Goal: Navigation & Orientation: Find specific page/section

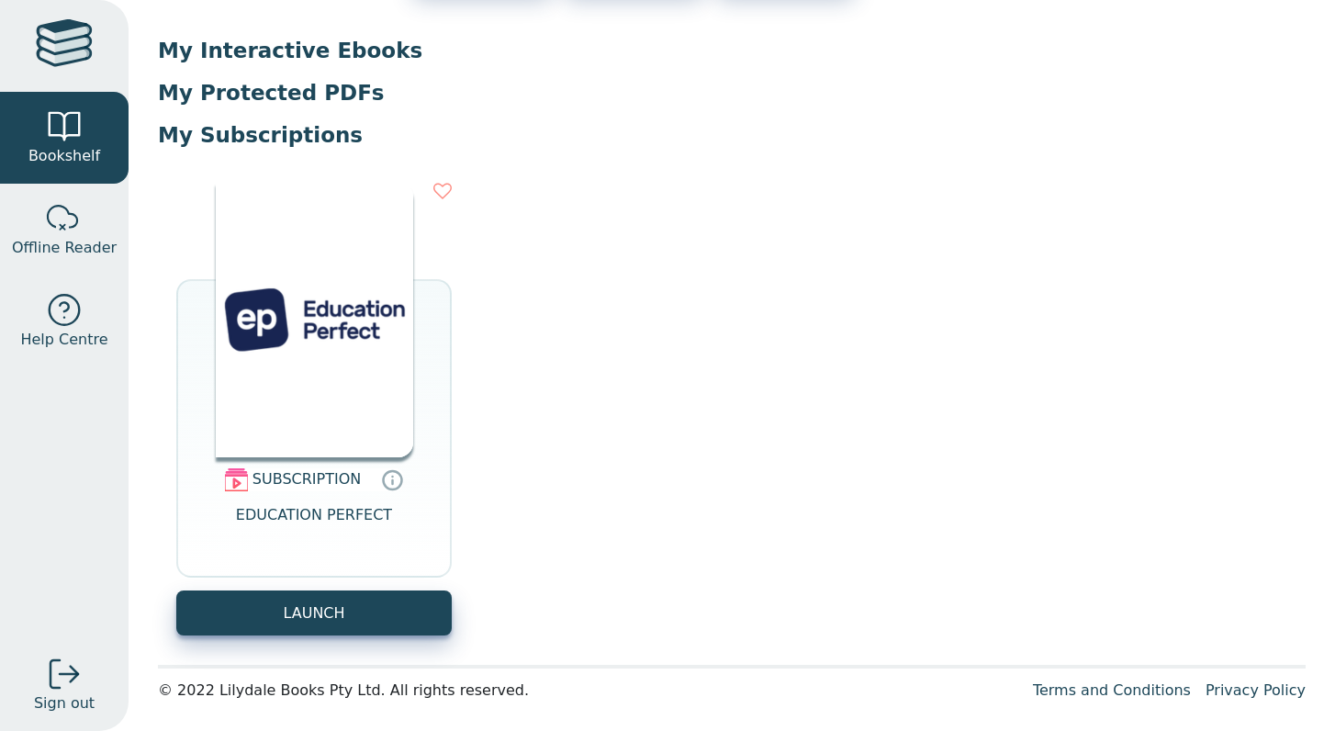
scroll to position [154, 0]
click at [338, 339] on img at bounding box center [314, 319] width 197 height 275
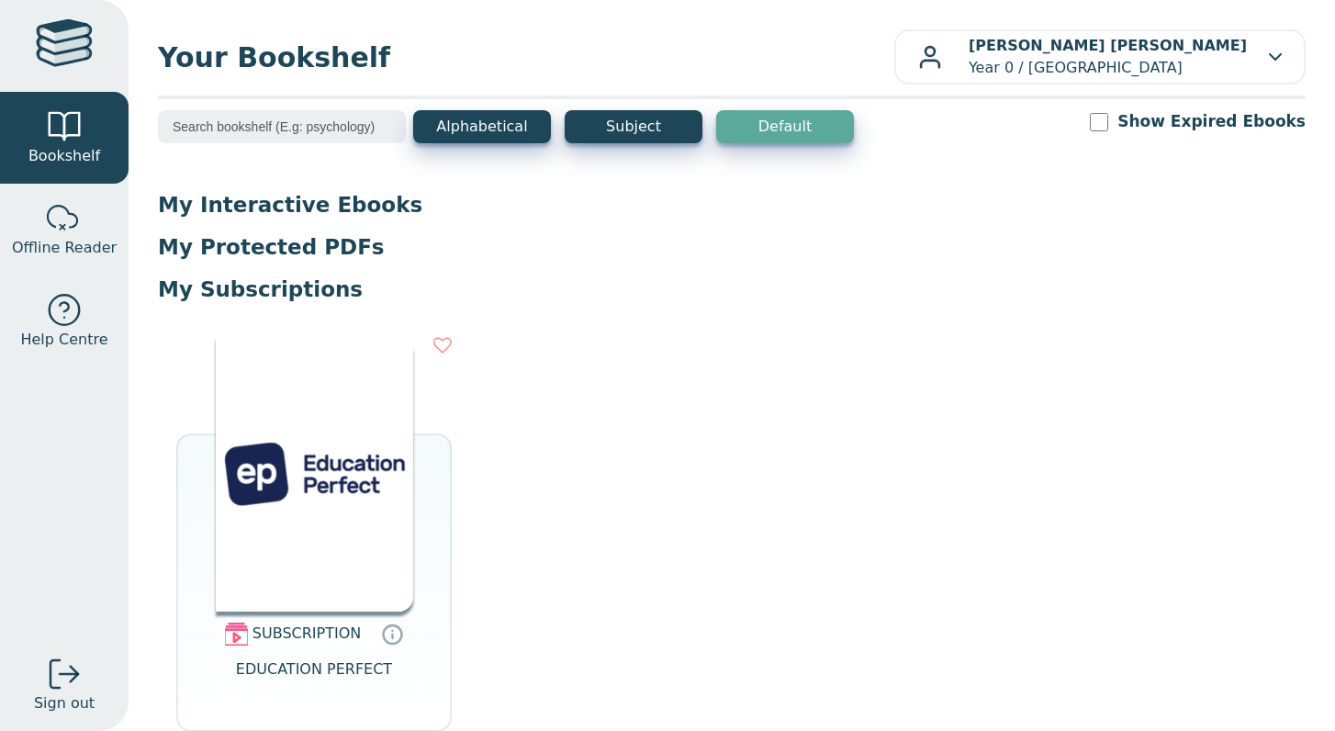
scroll to position [0, 0]
click at [40, 61] on div at bounding box center [64, 45] width 57 height 53
click at [326, 141] on input "search" at bounding box center [282, 126] width 248 height 33
click at [77, 129] on div at bounding box center [64, 126] width 37 height 37
click at [516, 123] on button "Alphabetical" at bounding box center [482, 126] width 138 height 33
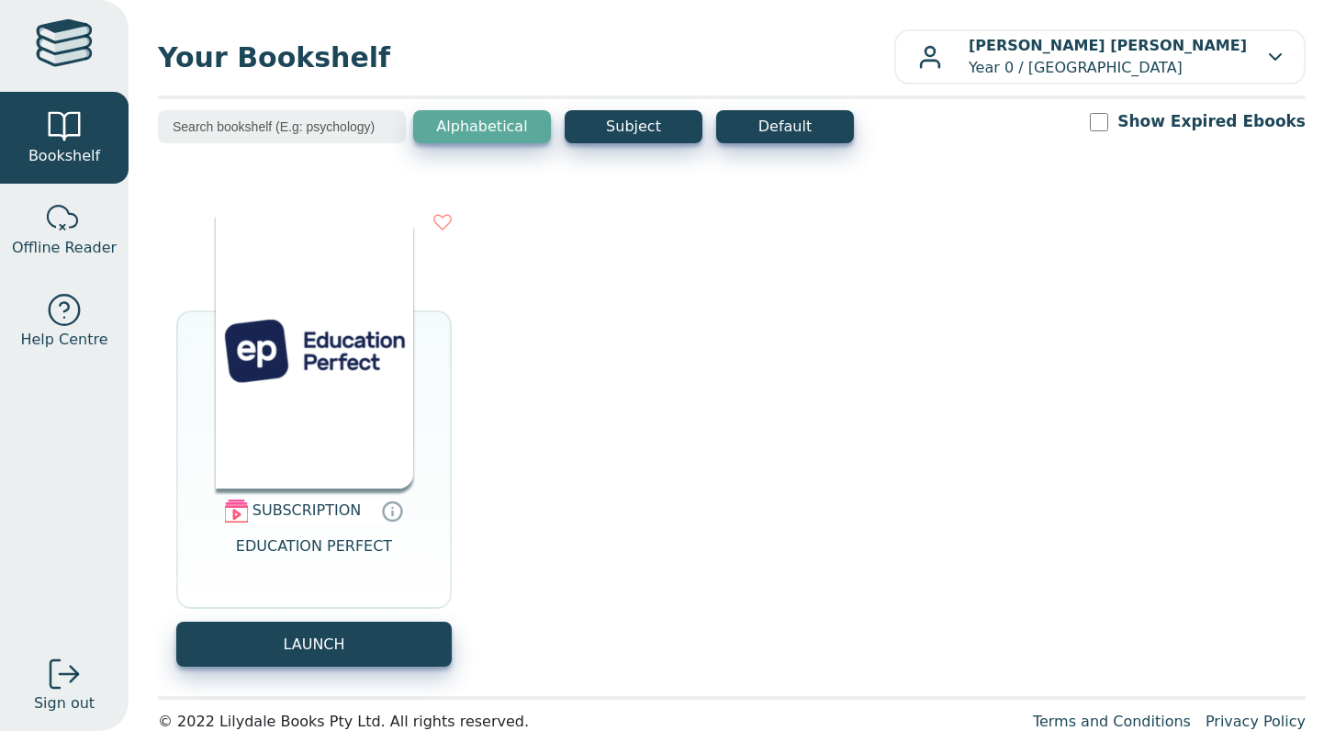
click at [323, 94] on div "Your Bookshelf Gloria-Rose Mosese Year 0 / Rowville Secondary College My Suppor…" at bounding box center [732, 365] width 1206 height 731
click at [327, 123] on input "search" at bounding box center [282, 126] width 248 height 33
click at [46, 26] on div at bounding box center [64, 45] width 57 height 53
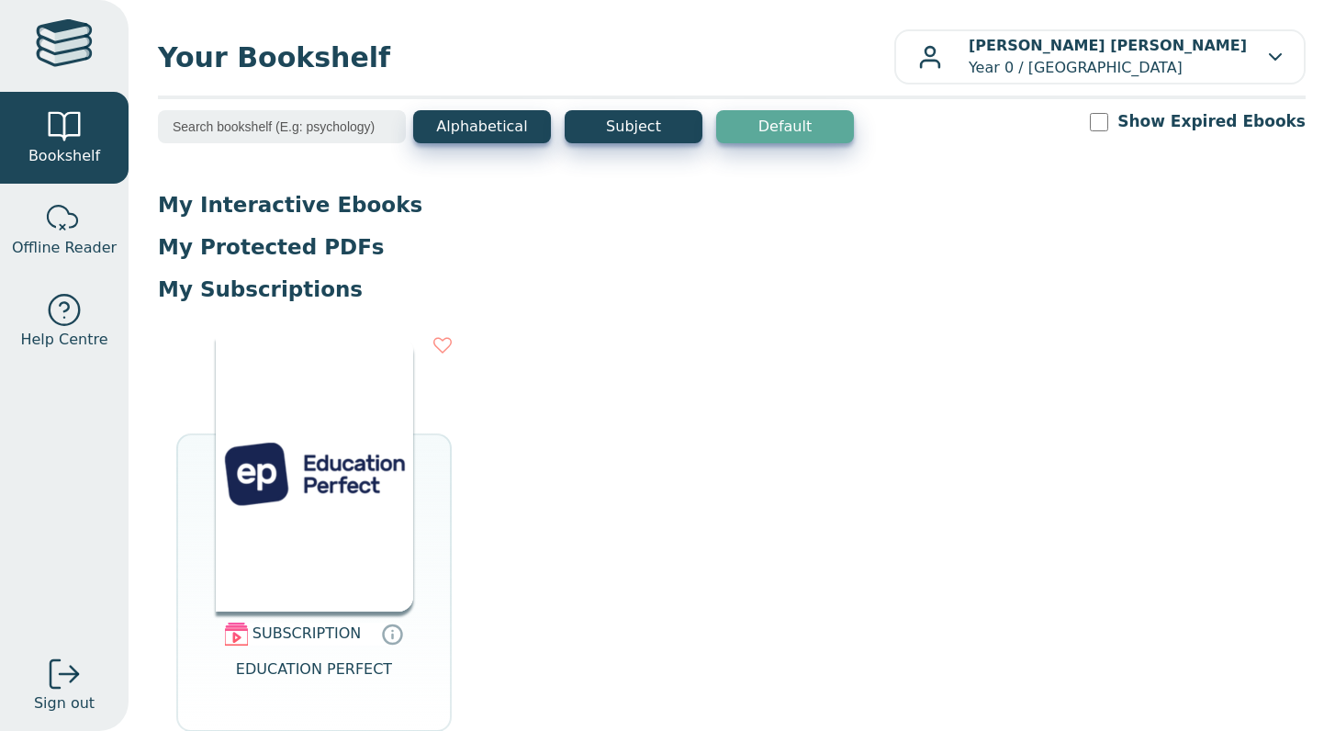
click at [334, 252] on p "My Protected PDFs" at bounding box center [732, 247] width 1148 height 28
click at [291, 236] on p "My Protected PDFs" at bounding box center [732, 247] width 1148 height 28
